Goal: Task Accomplishment & Management: Manage account settings

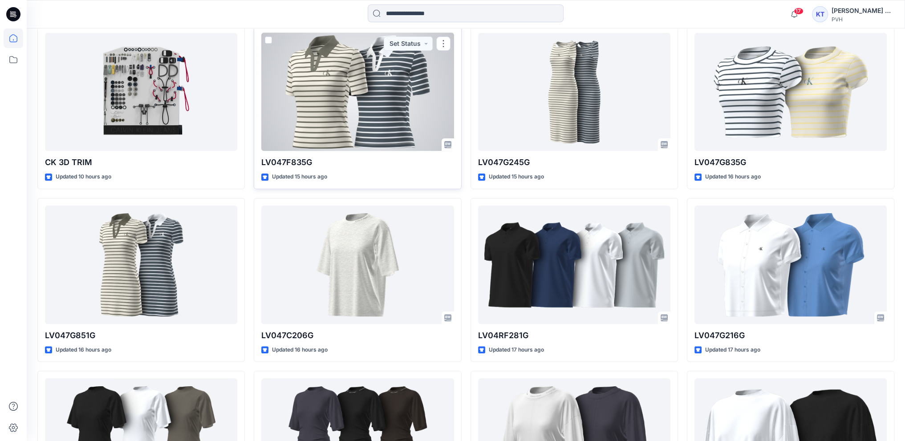
scroll to position [252, 0]
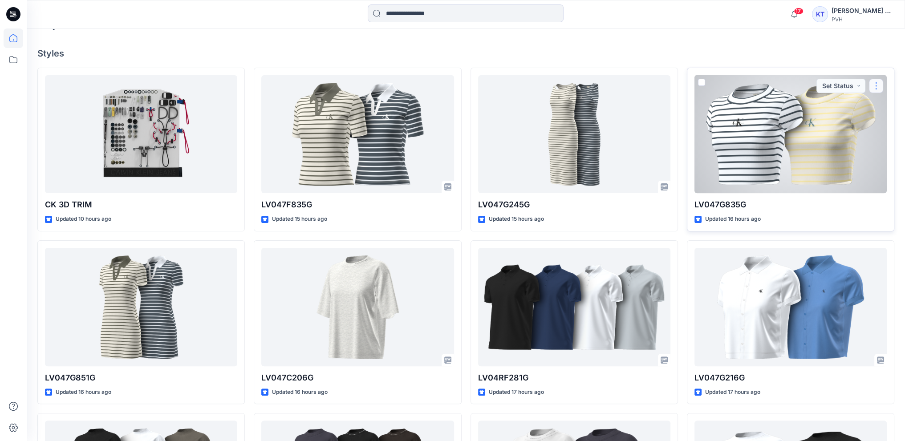
click at [874, 85] on button "button" at bounding box center [876, 86] width 14 height 14
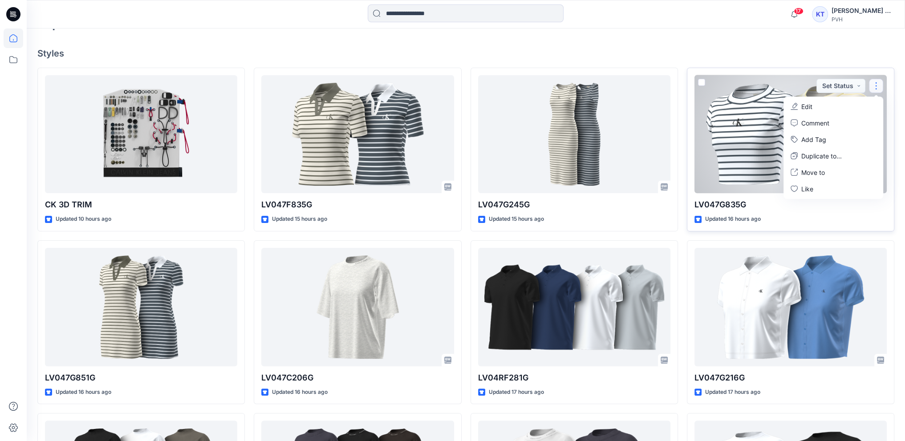
click at [851, 101] on button "Edit" at bounding box center [833, 106] width 96 height 16
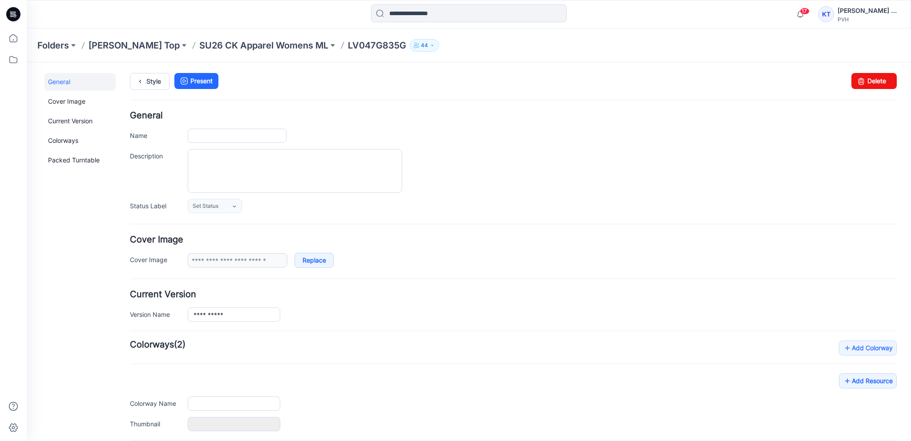
type input "**********"
type input "***"
type input "**********"
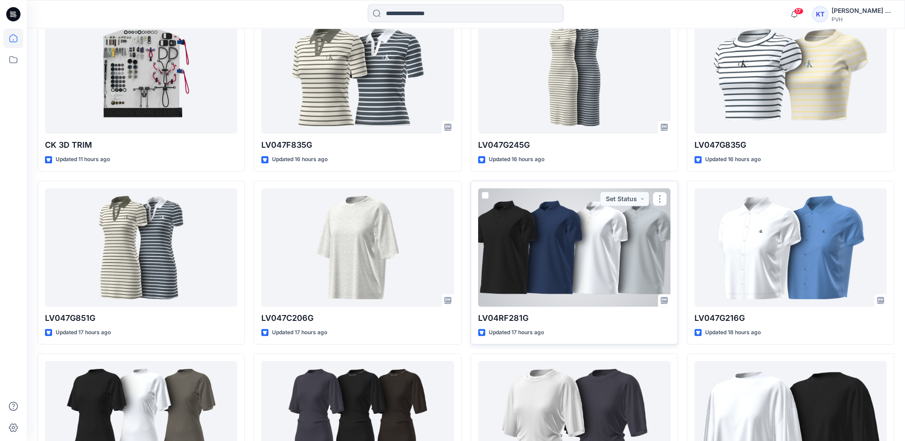
scroll to position [222, 0]
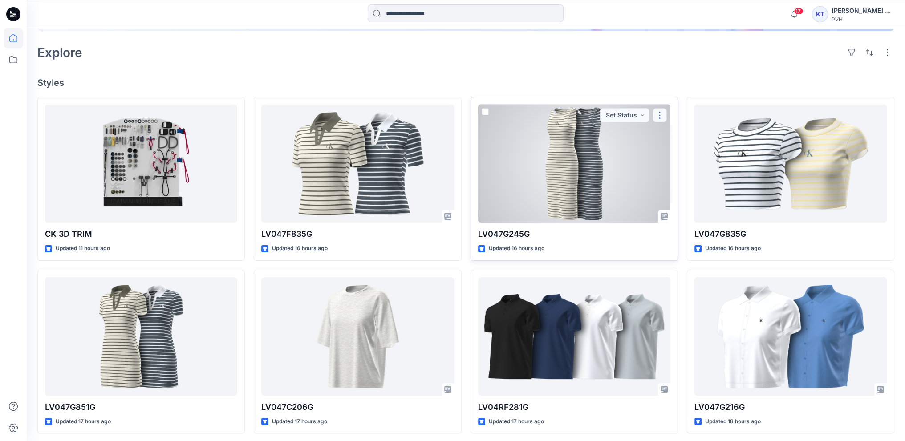
click at [658, 116] on button "button" at bounding box center [659, 115] width 14 height 14
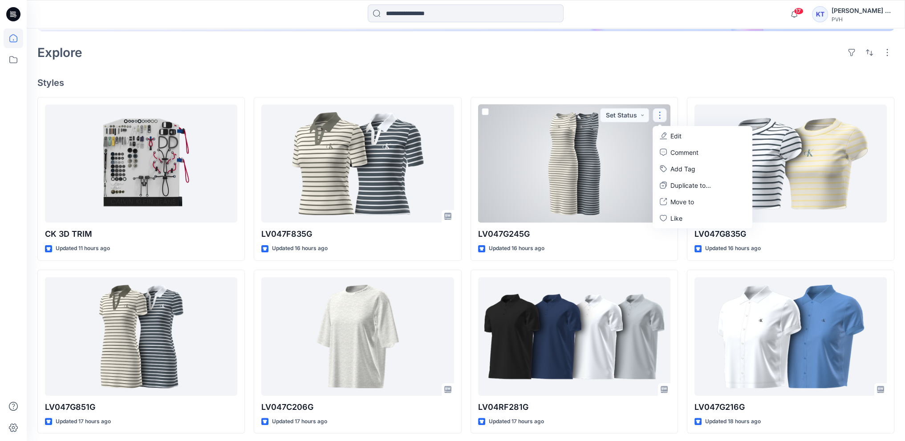
click at [680, 94] on div "Welcome back, [PERSON_NAME] Top New New Unleash Creativity, Speed Up Developmen…" at bounding box center [466, 227] width 878 height 843
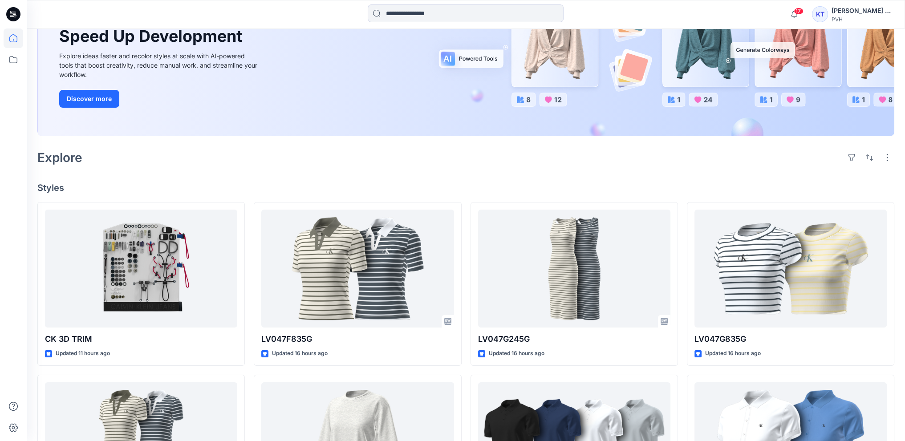
scroll to position [133, 0]
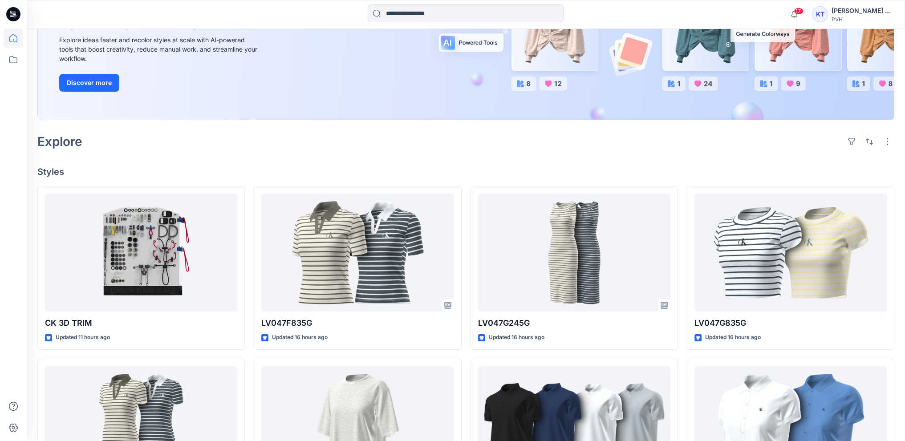
click at [7, 203] on div at bounding box center [14, 234] width 20 height 413
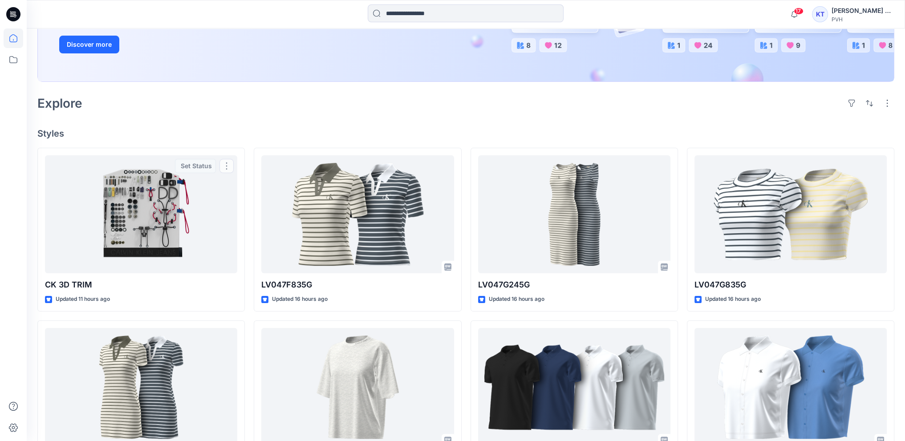
scroll to position [89, 0]
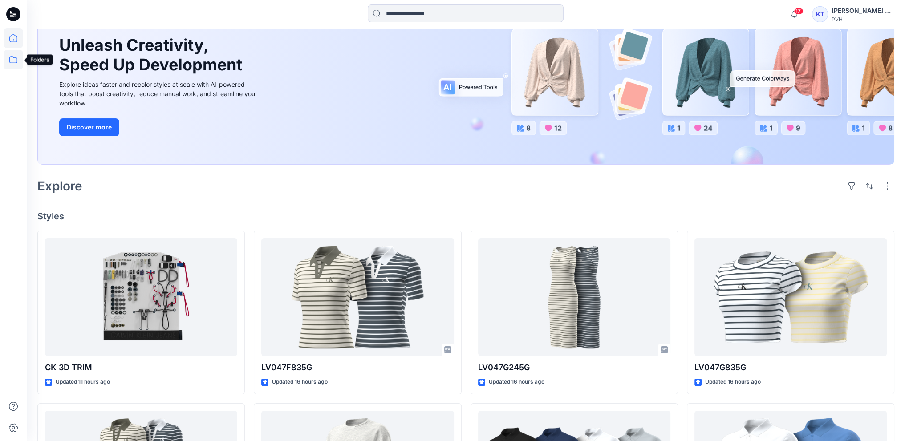
click at [11, 57] on icon at bounding box center [14, 60] width 20 height 20
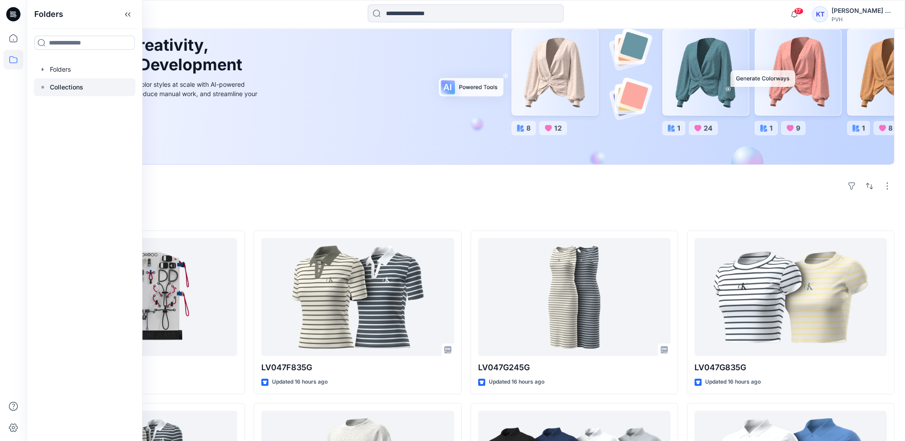
click at [73, 88] on p "Collections" at bounding box center [66, 87] width 33 height 11
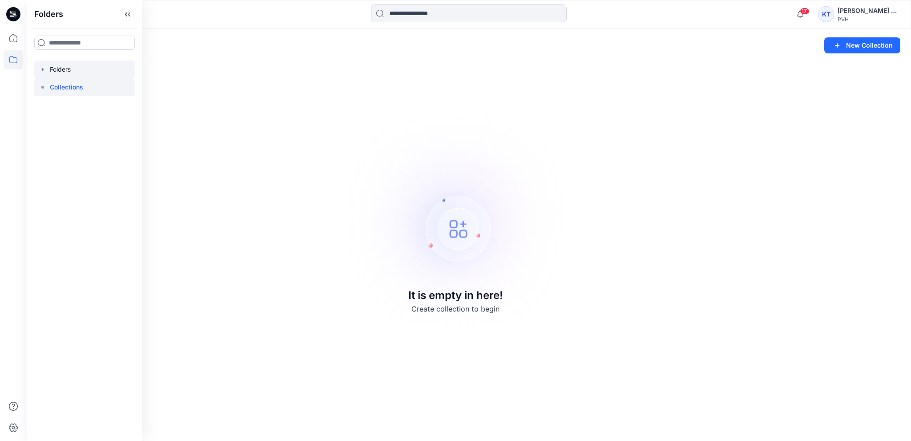
click at [69, 70] on div at bounding box center [84, 70] width 101 height 18
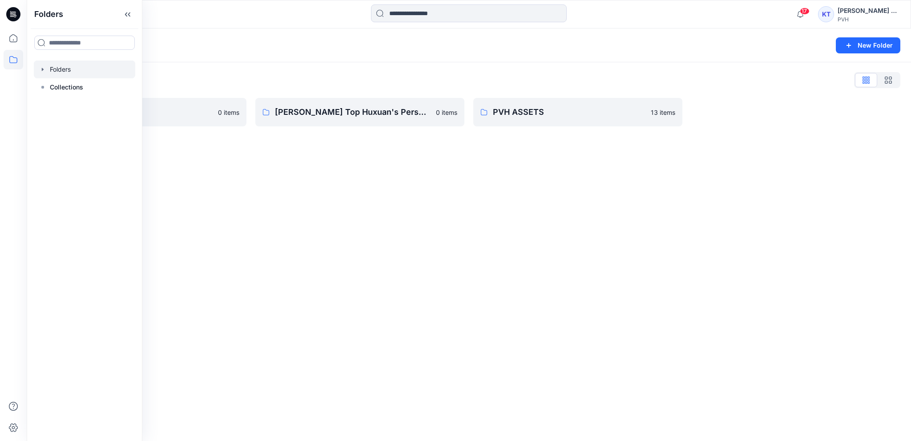
click at [43, 68] on icon "button" at bounding box center [42, 69] width 7 height 7
click at [217, 61] on div "Folders New Folder" at bounding box center [469, 45] width 885 height 34
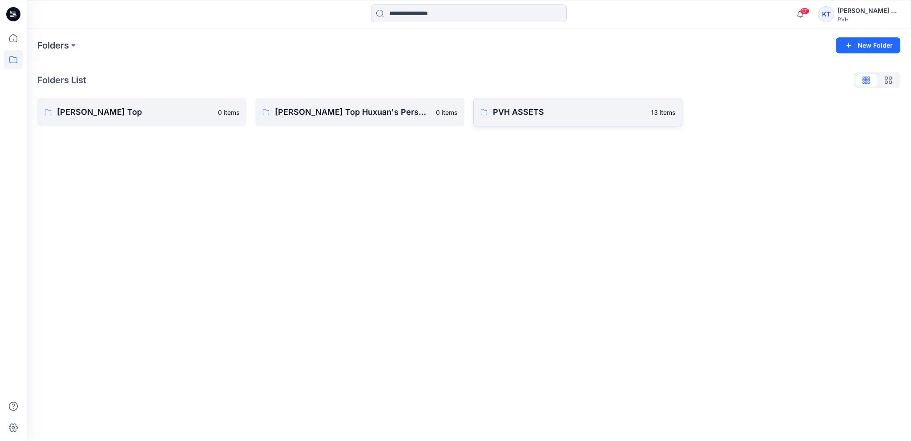
click at [514, 112] on p "PVH ASSETS" at bounding box center [569, 112] width 153 height 12
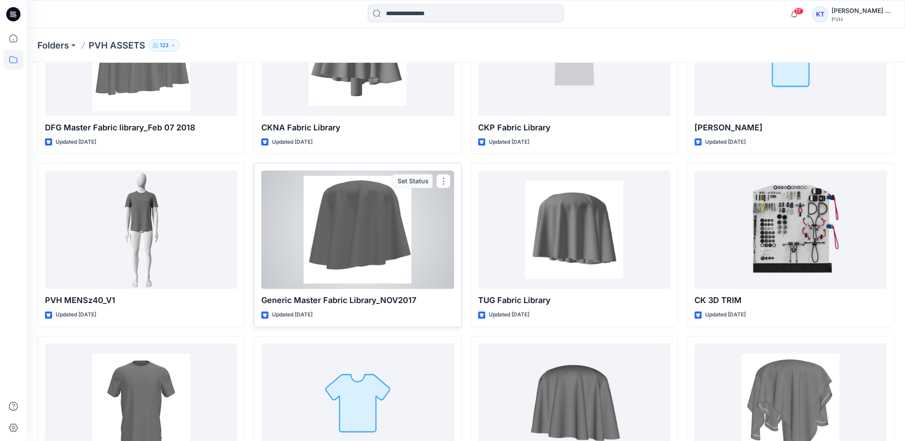
scroll to position [5, 0]
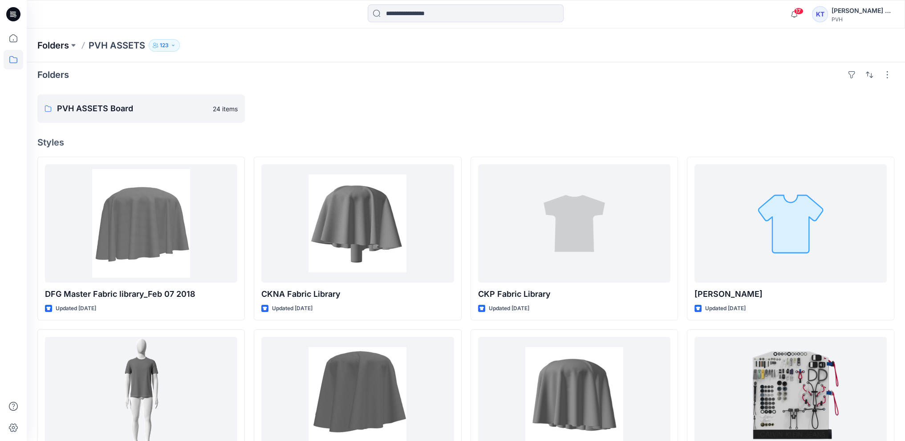
click at [61, 46] on p "Folders" at bounding box center [53, 45] width 32 height 12
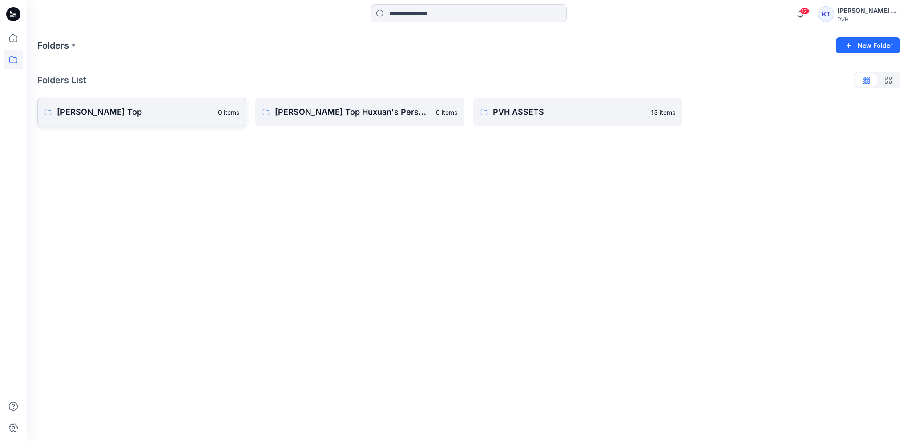
click at [98, 117] on p "[PERSON_NAME] Top" at bounding box center [135, 112] width 156 height 12
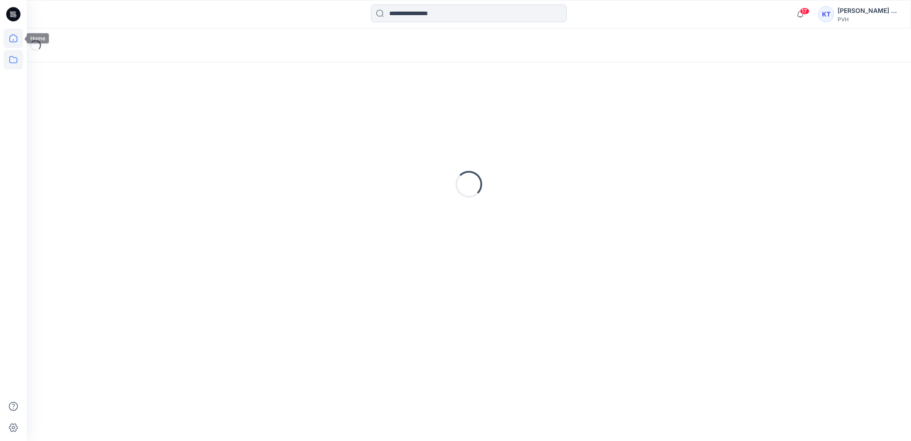
click at [14, 36] on icon at bounding box center [14, 38] width 20 height 20
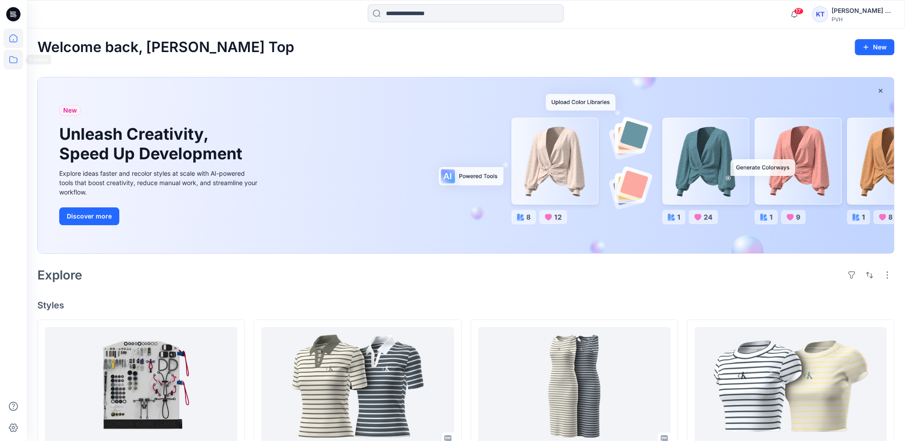
click at [14, 61] on icon at bounding box center [14, 60] width 20 height 20
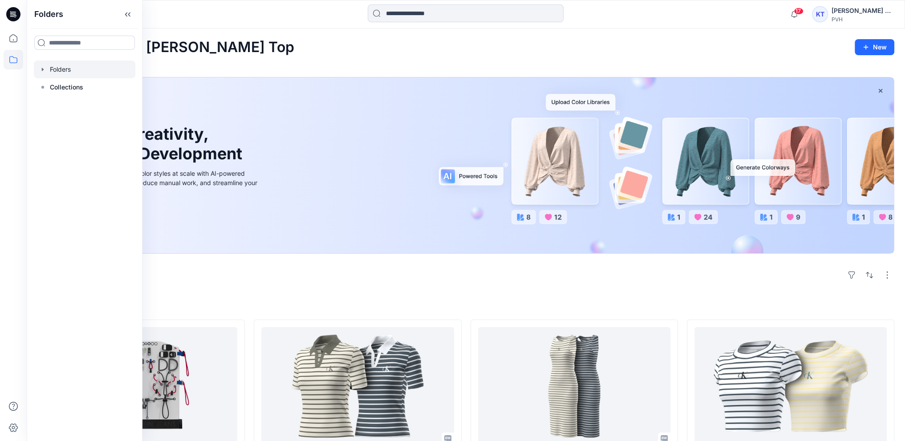
click at [46, 69] on div at bounding box center [84, 70] width 101 height 18
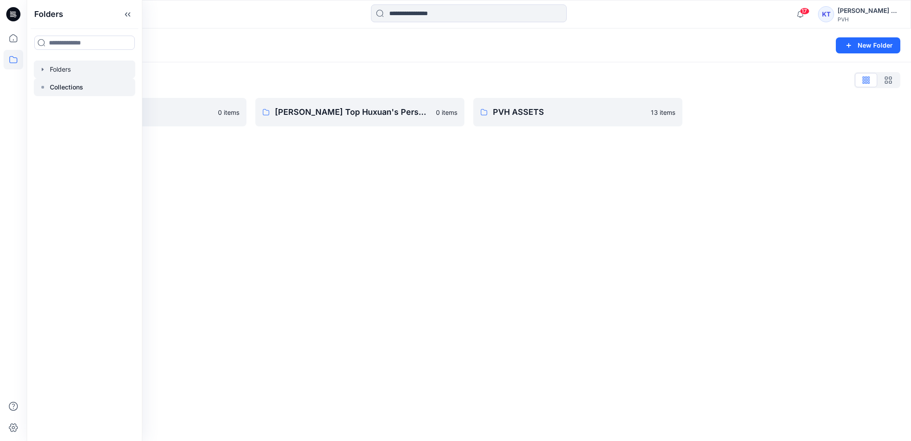
click at [59, 87] on p "Collections" at bounding box center [66, 87] width 33 height 11
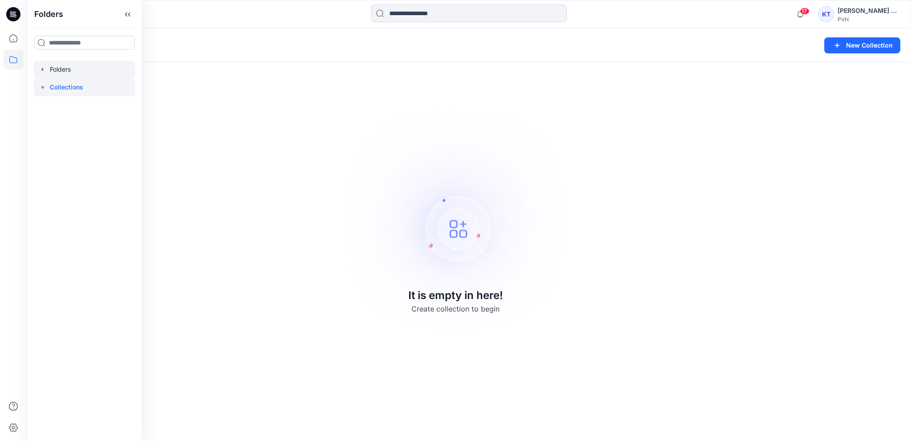
click at [68, 62] on div at bounding box center [84, 70] width 101 height 18
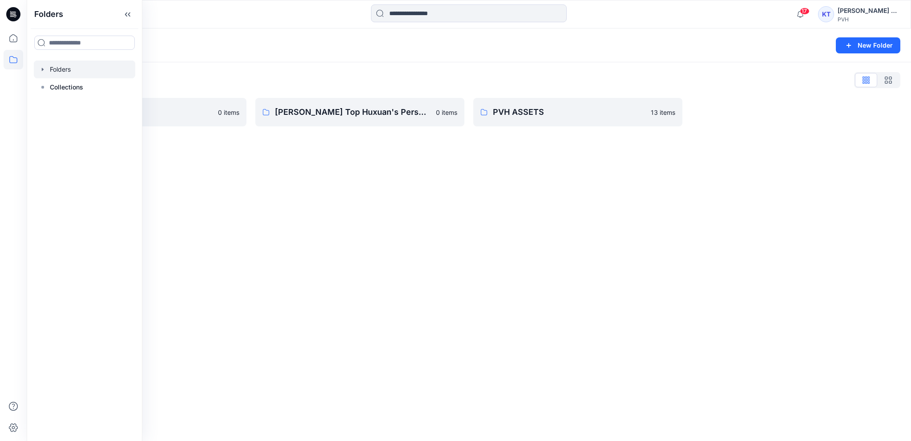
click at [515, 270] on div "Folders New Folder Folders List [PERSON_NAME] Top 0 items [PERSON_NAME] Top Hux…" at bounding box center [469, 234] width 885 height 413
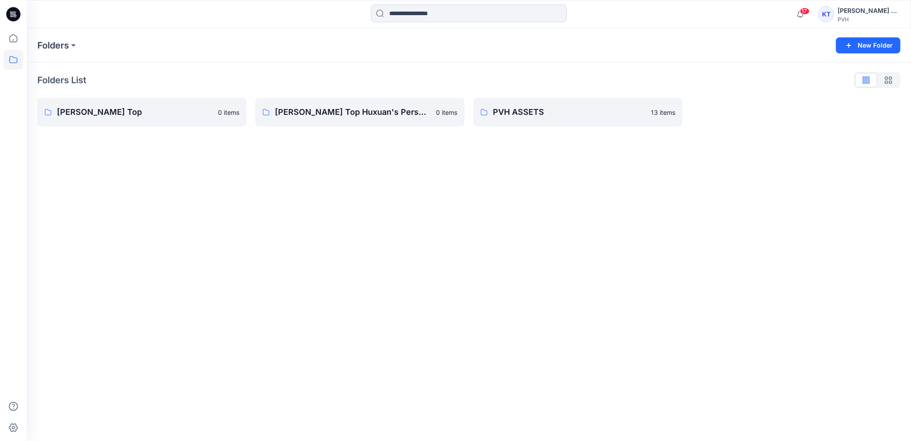
click at [14, 15] on icon at bounding box center [13, 14] width 14 height 14
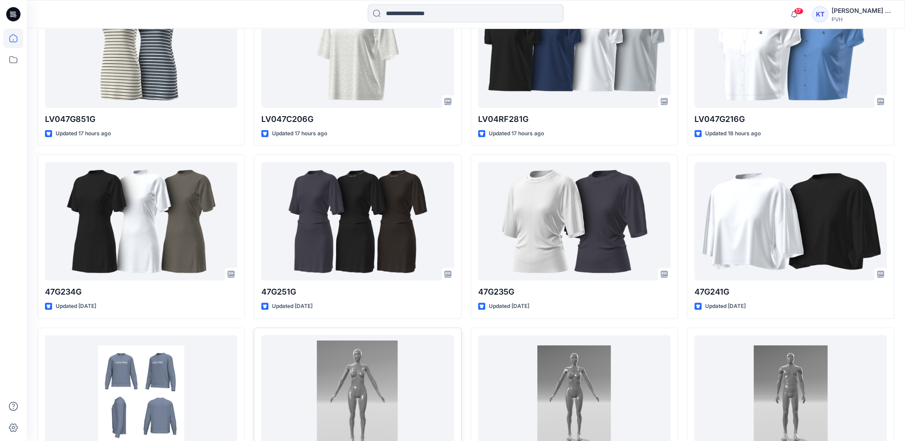
scroll to position [578, 0]
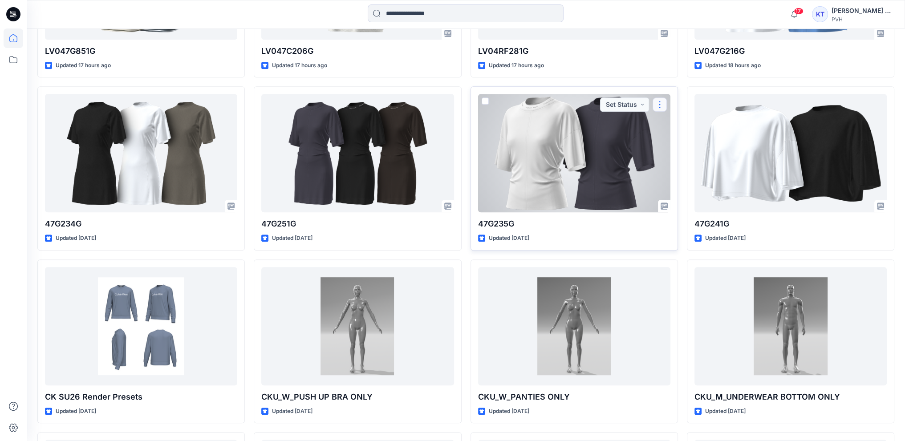
click at [664, 105] on button "button" at bounding box center [659, 104] width 14 height 14
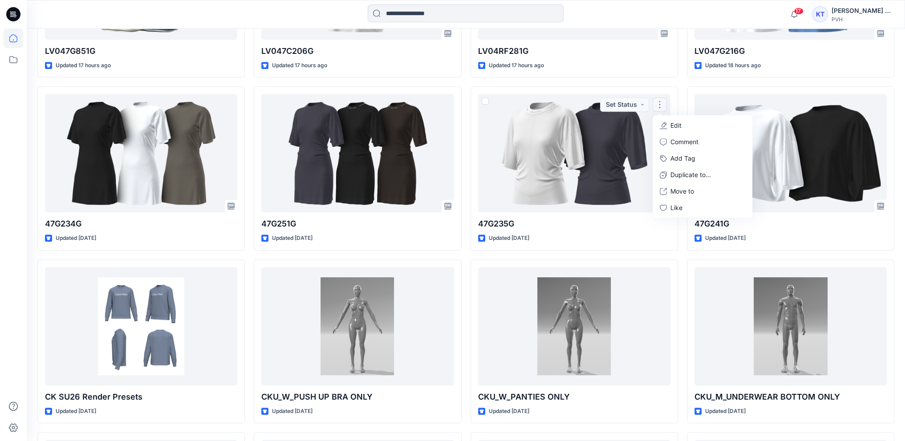
click at [673, 253] on div "LV047G245G Updated 16 hours ago LV04RF281G Updated 17 hours ago 47G235G Updated…" at bounding box center [573, 255] width 207 height 1028
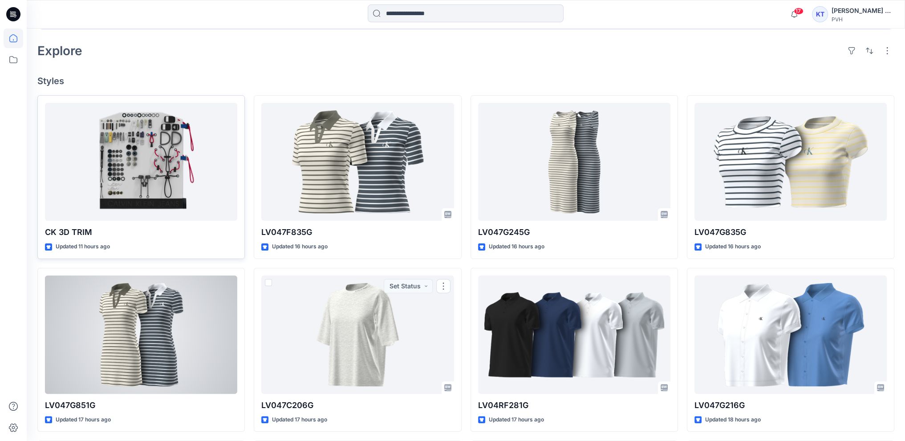
scroll to position [192, 0]
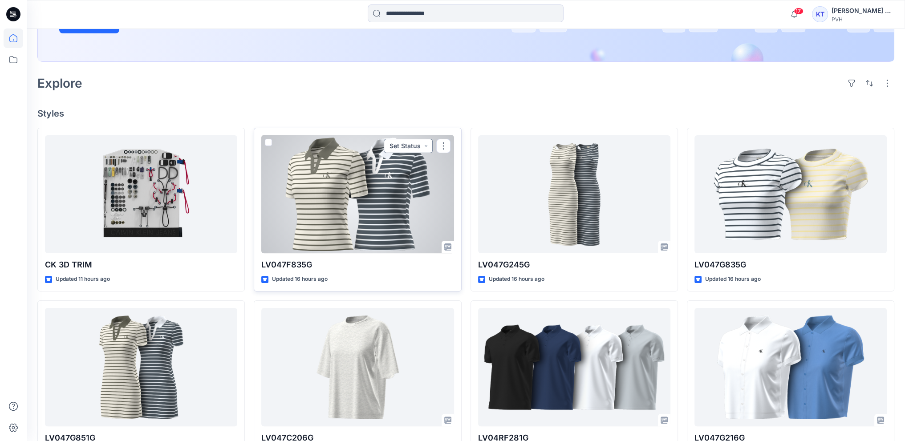
click at [425, 148] on button "Set Status" at bounding box center [408, 146] width 49 height 14
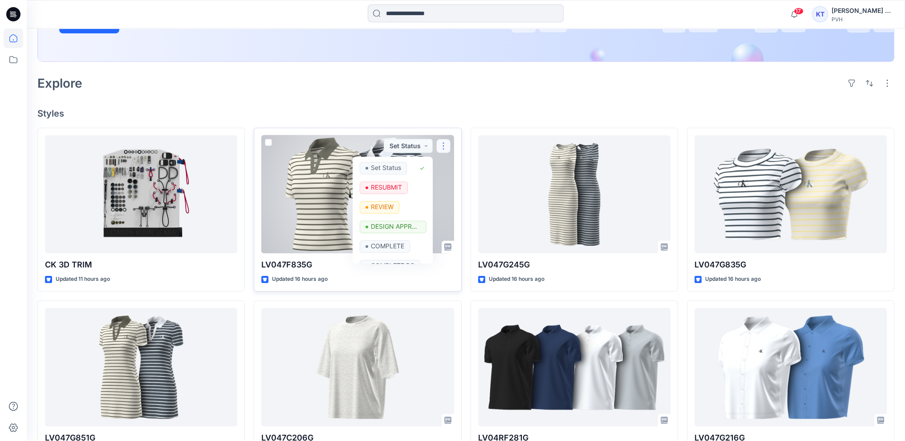
click at [443, 145] on button "button" at bounding box center [443, 146] width 14 height 14
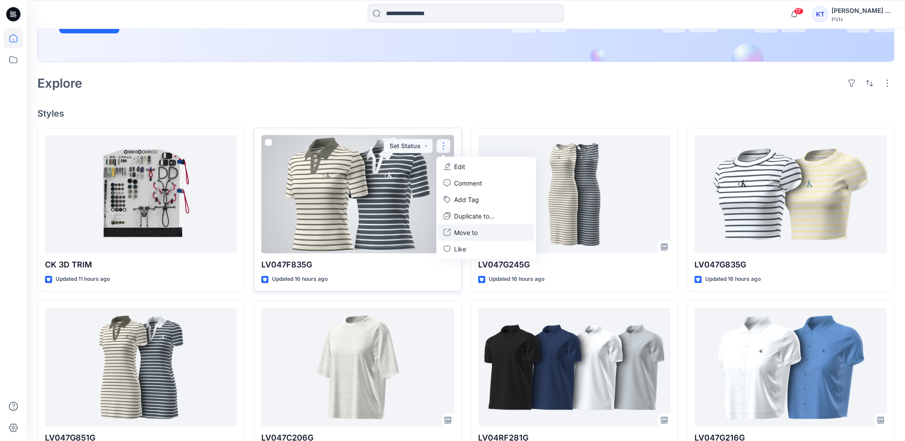
click at [466, 233] on p "Move to" at bounding box center [466, 232] width 24 height 9
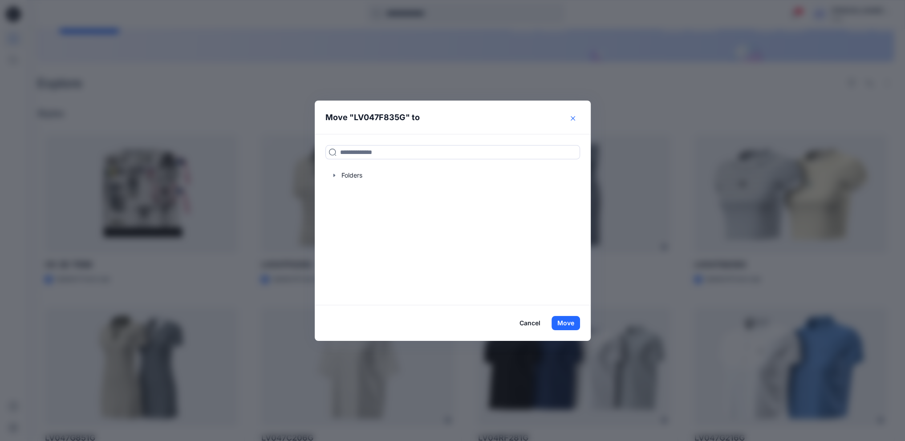
click at [575, 117] on icon "Close" at bounding box center [572, 118] width 4 height 4
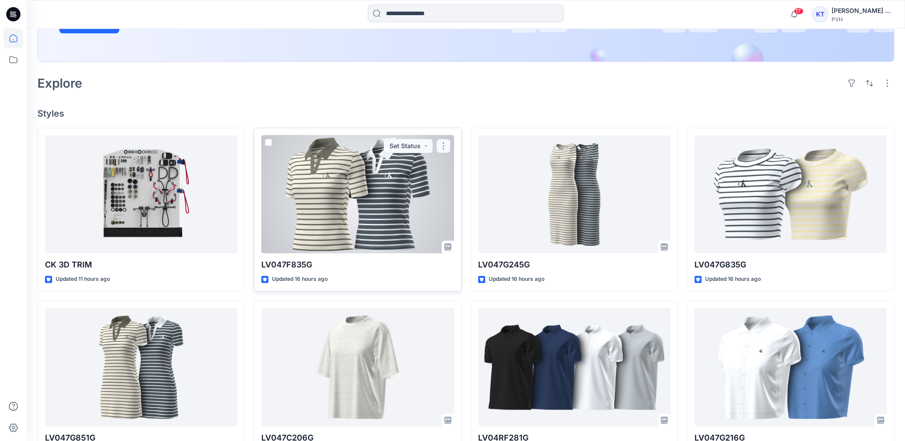
click at [447, 146] on button "button" at bounding box center [443, 146] width 14 height 14
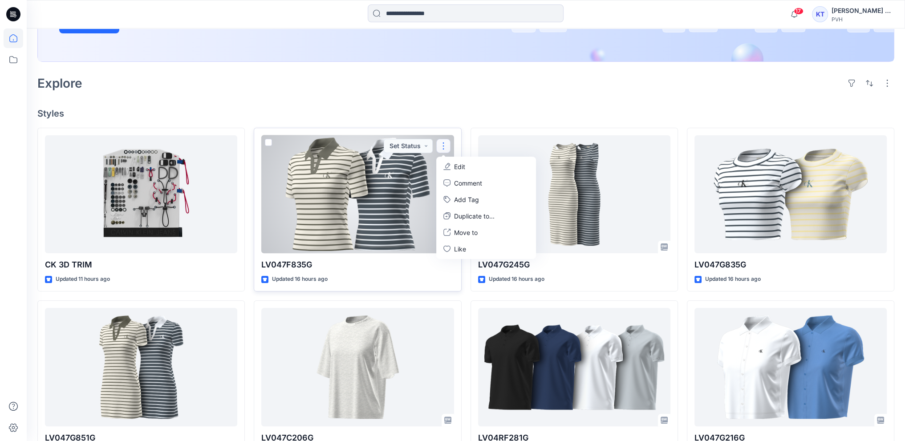
click at [459, 162] on p "Edit" at bounding box center [459, 166] width 11 height 9
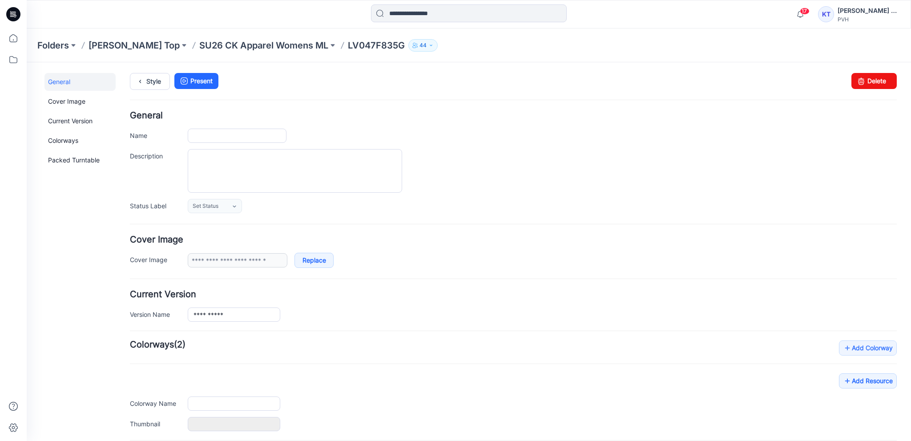
type input "**********"
type input "***"
type input "**********"
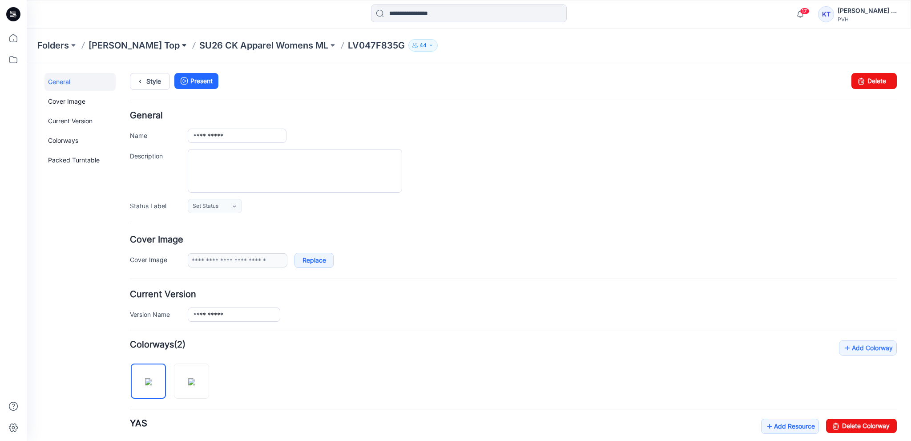
click at [180, 44] on button at bounding box center [184, 45] width 9 height 12
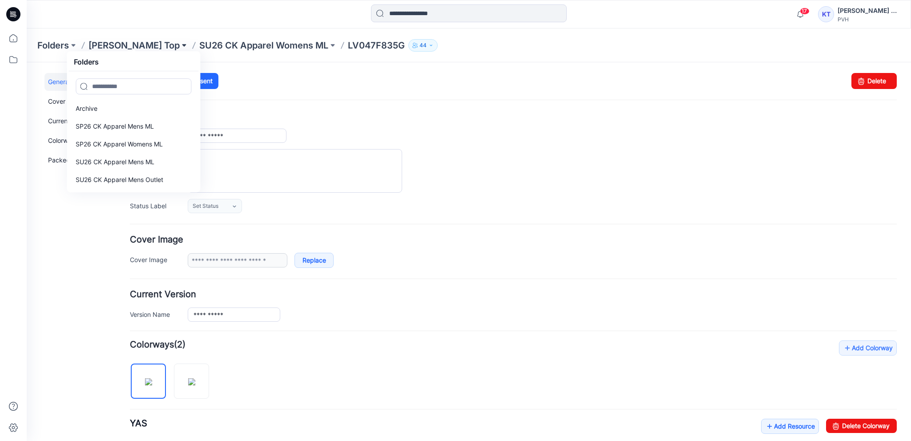
click at [180, 44] on button at bounding box center [184, 45] width 9 height 12
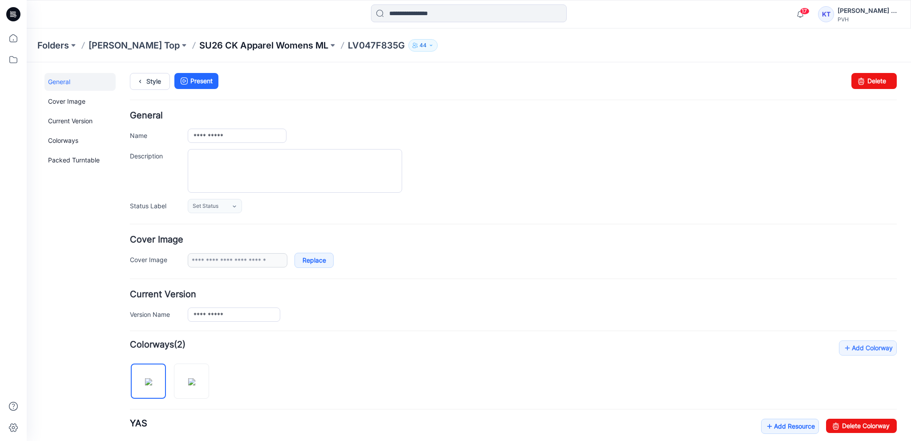
click at [279, 46] on p "SU26 CK Apparel Womens ML" at bounding box center [263, 45] width 129 height 12
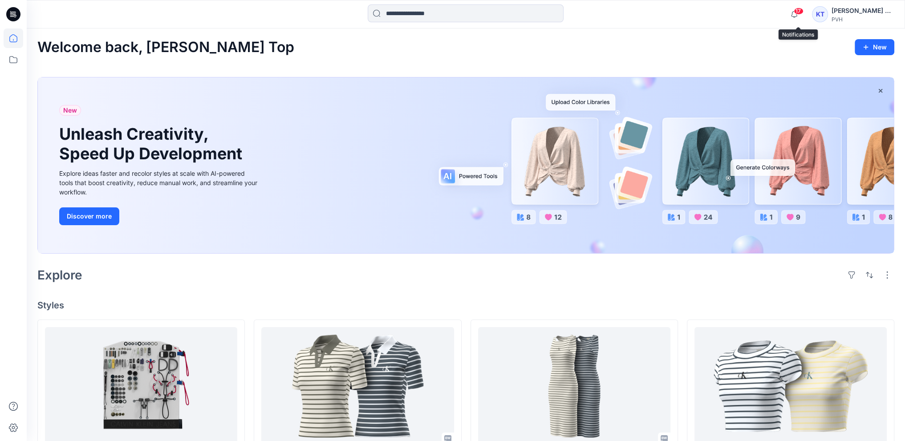
click at [802, 11] on span "17" at bounding box center [798, 11] width 10 height 7
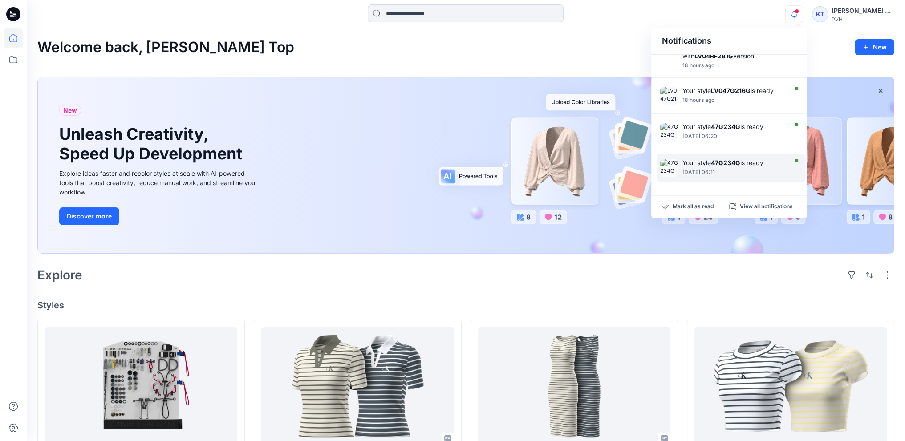
scroll to position [195, 0]
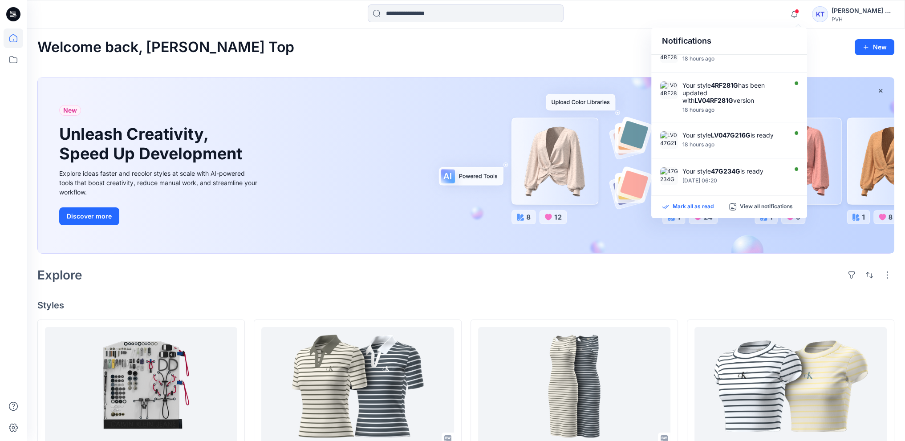
click at [699, 207] on p "Mark all as read" at bounding box center [692, 207] width 41 height 8
click at [655, 26] on div "Notifications Your style LV047F835G is ready 16 hours ago Your style LV047G245G…" at bounding box center [466, 14] width 878 height 28
